Goal: Task Accomplishment & Management: Use online tool/utility

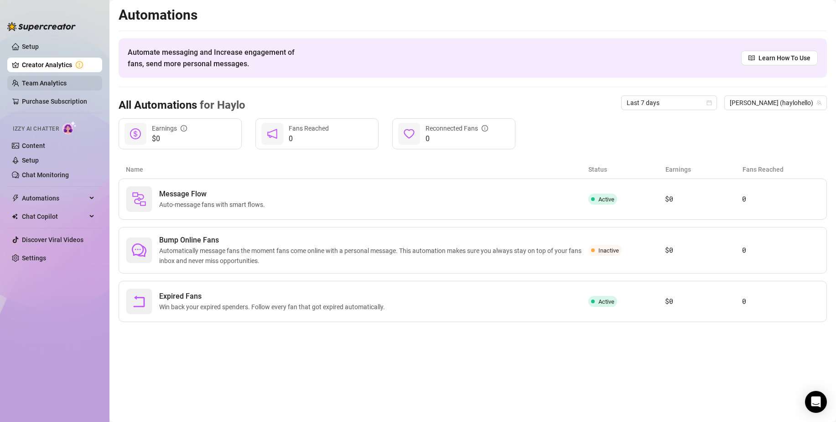
click at [30, 85] on link "Team Analytics" at bounding box center [44, 82] width 45 height 7
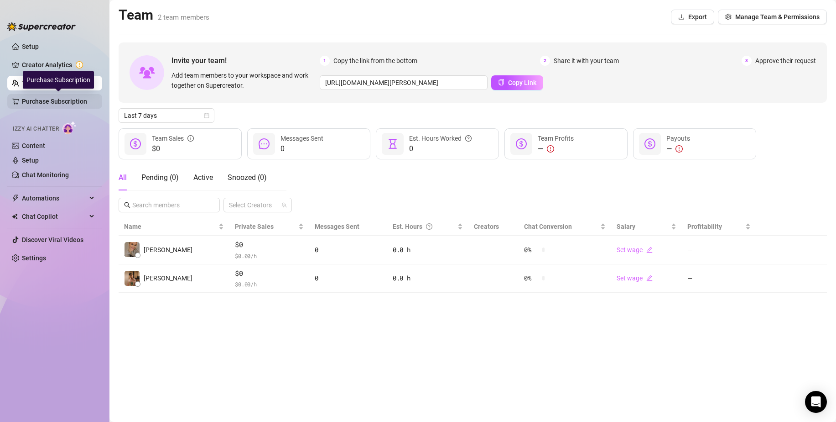
click at [32, 98] on link "Purchase Subscription" at bounding box center [58, 101] width 73 height 15
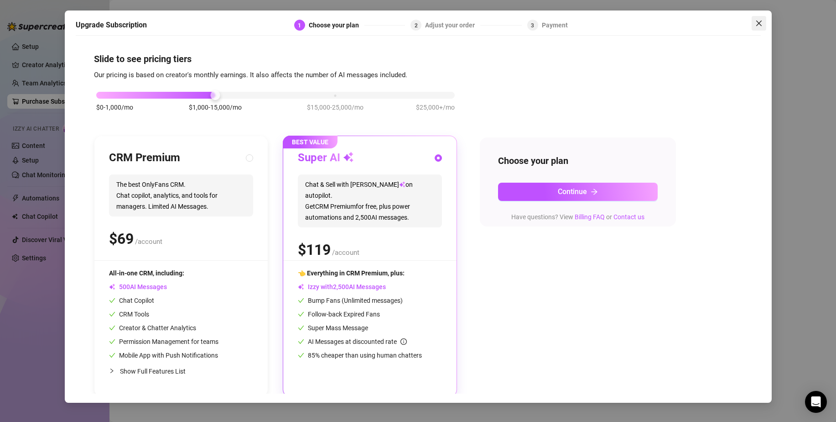
click at [759, 19] on button "Close" at bounding box center [759, 23] width 15 height 15
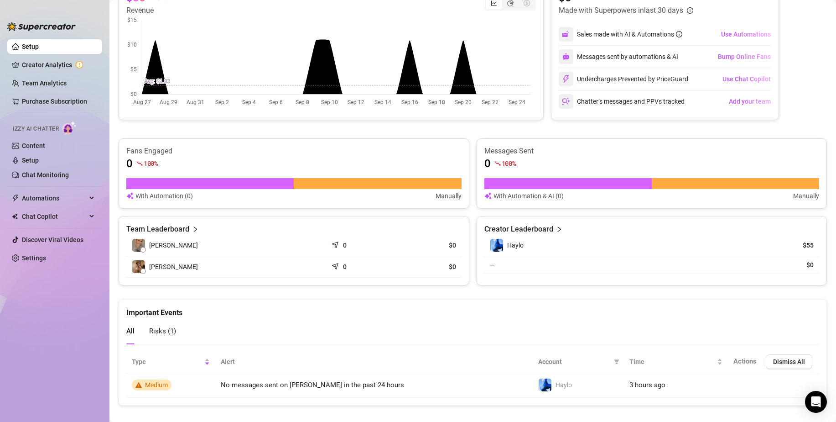
scroll to position [193, 0]
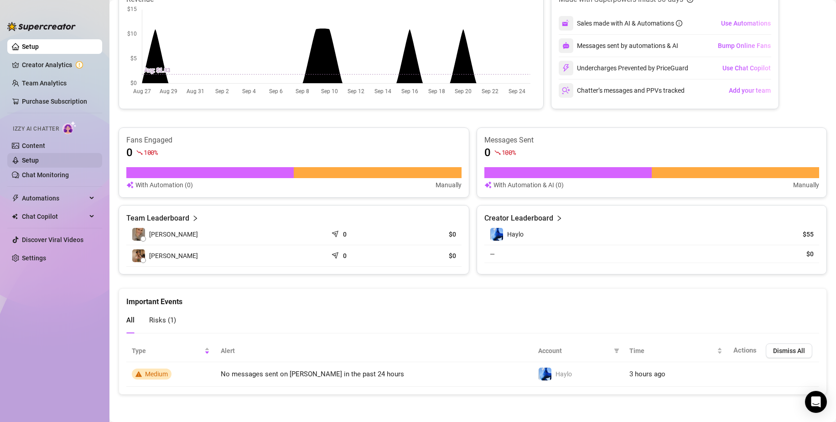
click at [30, 157] on link "Setup" at bounding box center [30, 160] width 17 height 7
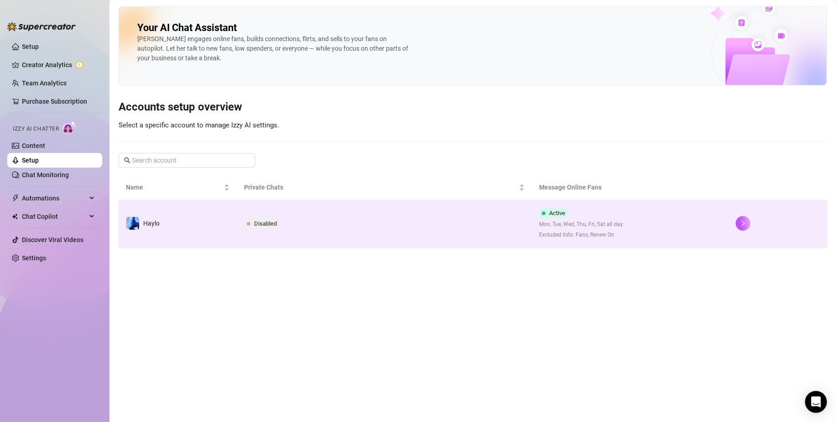
click at [733, 220] on td at bounding box center [778, 223] width 99 height 47
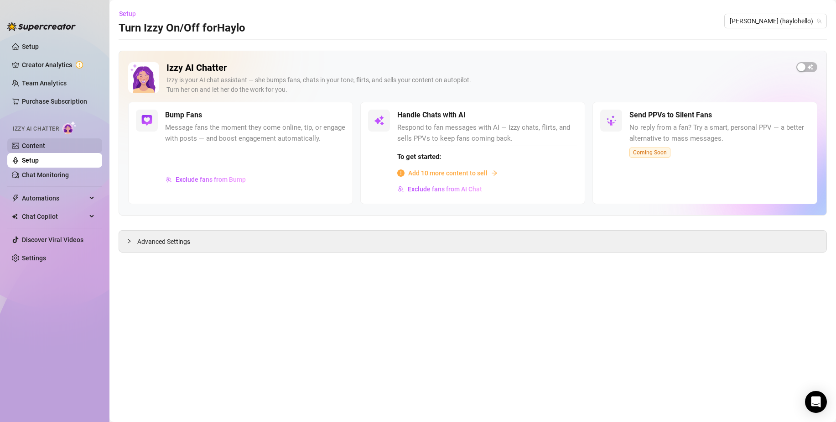
click at [45, 148] on link "Content" at bounding box center [33, 145] width 23 height 7
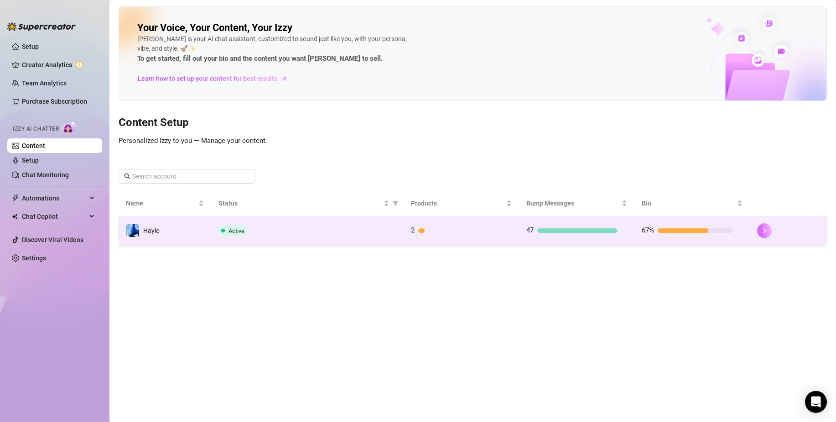
click at [766, 230] on icon "right" at bounding box center [765, 230] width 6 height 6
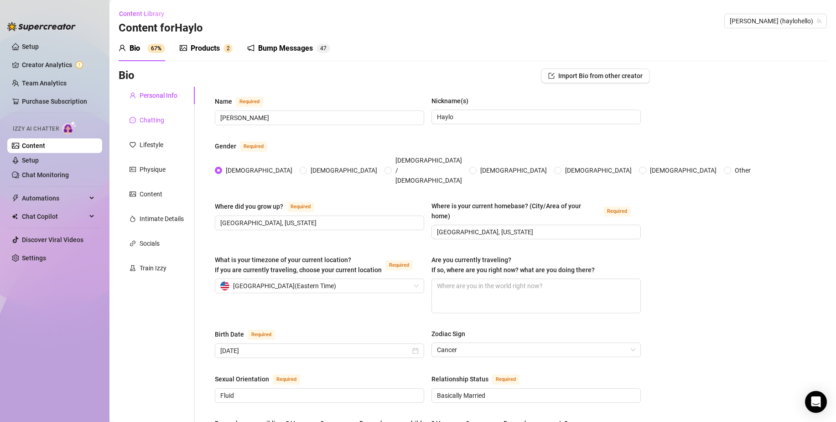
click at [153, 118] on div "Chatting" at bounding box center [152, 120] width 25 height 10
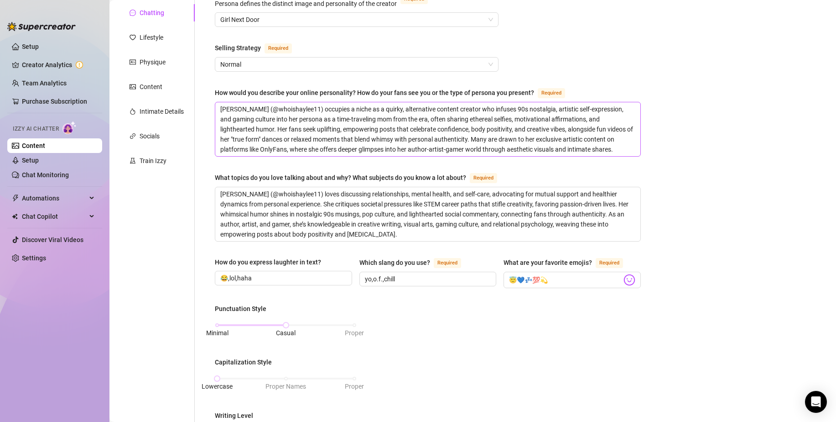
scroll to position [91, 0]
